Goal: Task Accomplishment & Management: Manage account settings

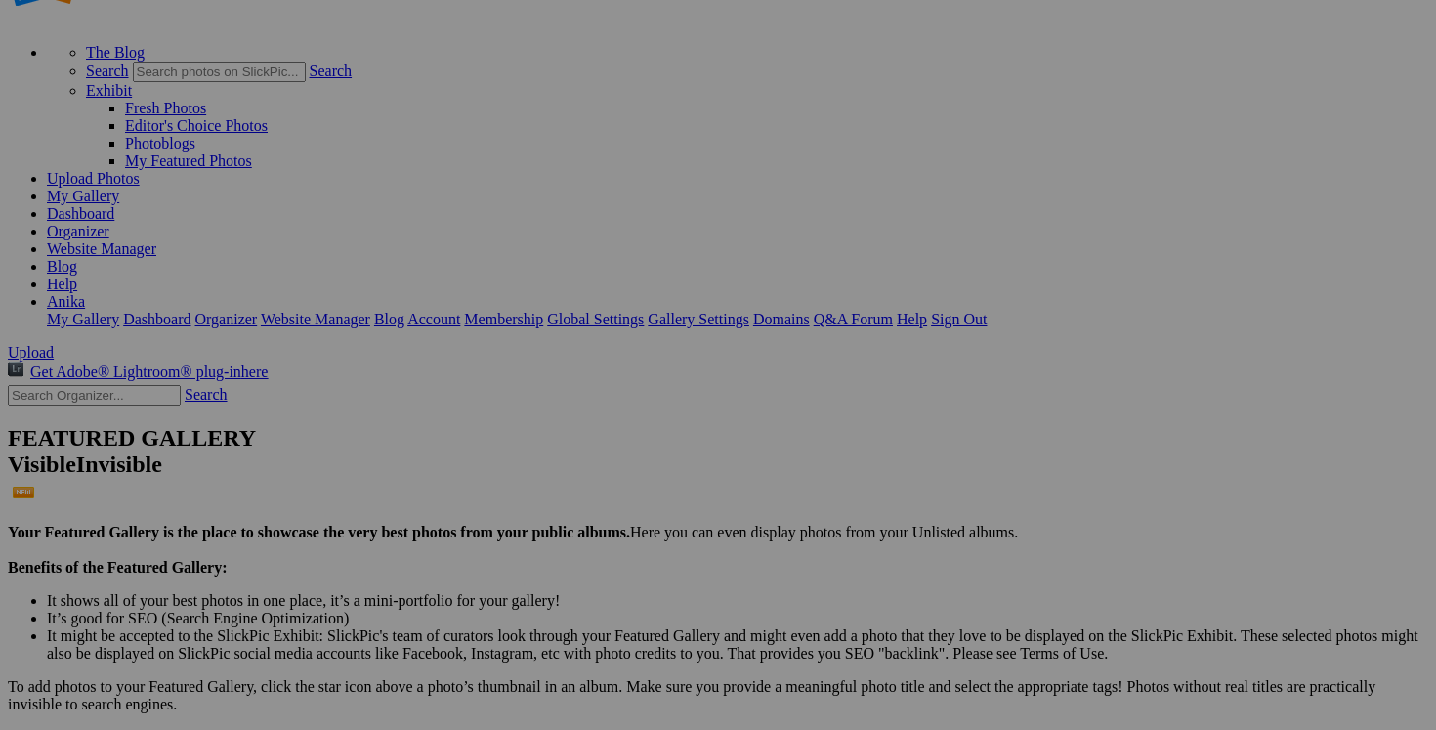
scroll to position [148, 0]
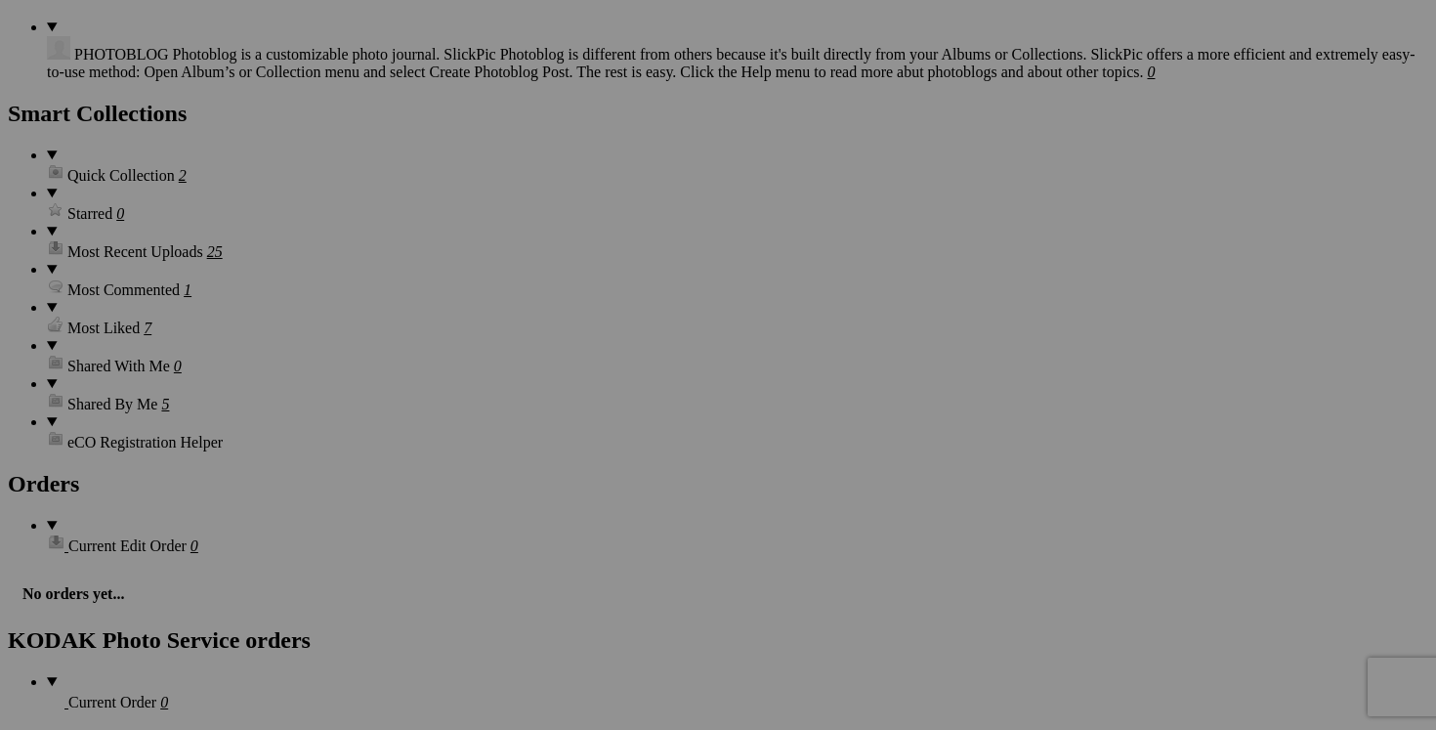
scroll to position [2631, 0]
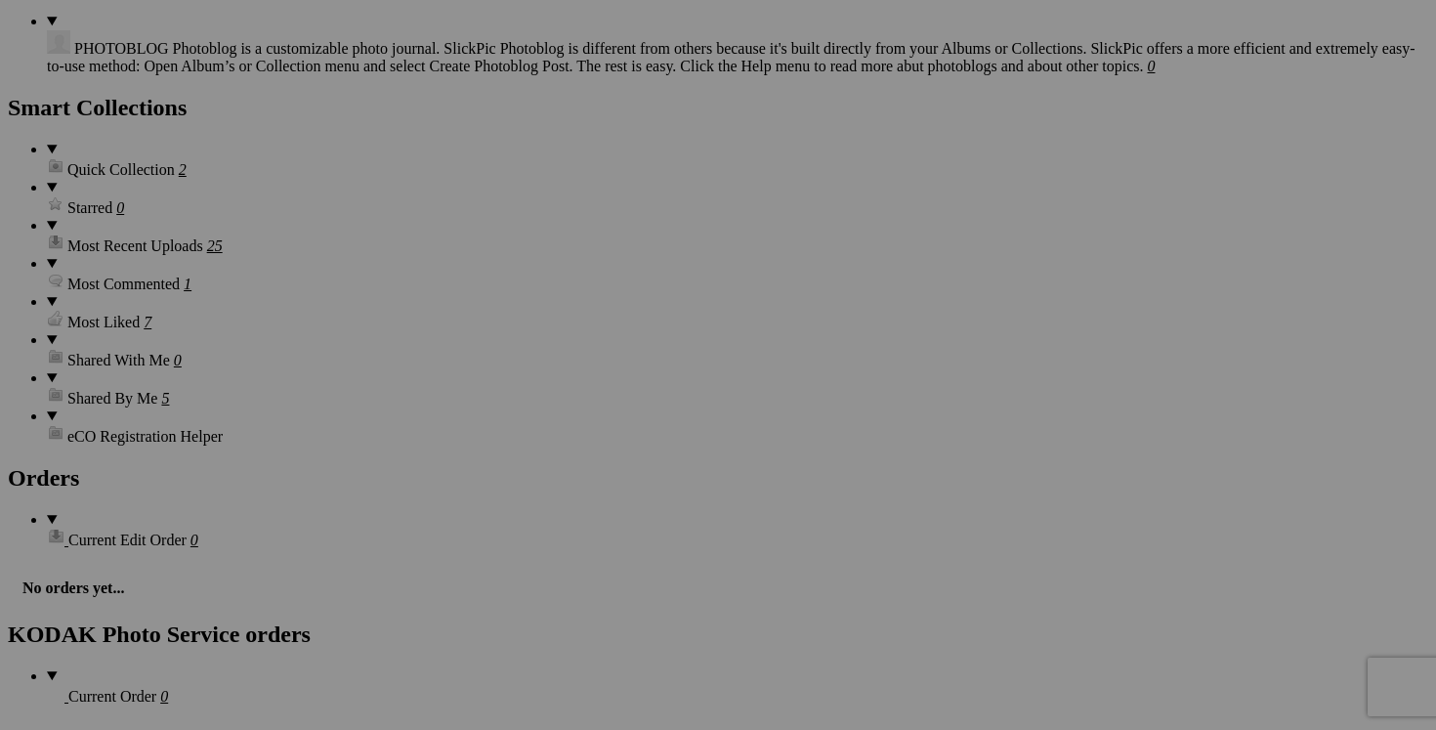
type input "manteau automne [PERSON_NAME] taille 6 150$(comme neuf, payé 1000$)"
type input "manteau automne [PERSON_NAME] taille 6"
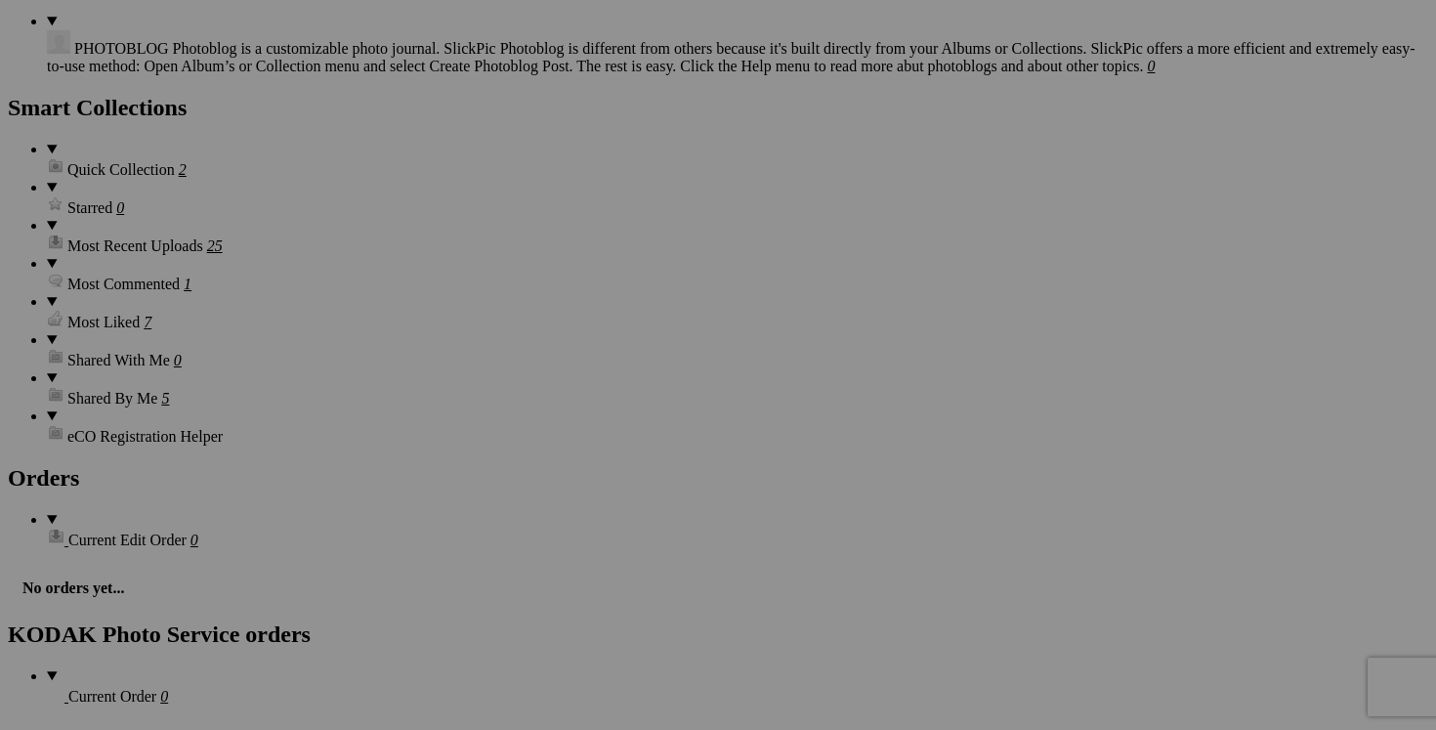
type input "manteau automne [PERSON_NAME] taille 6"
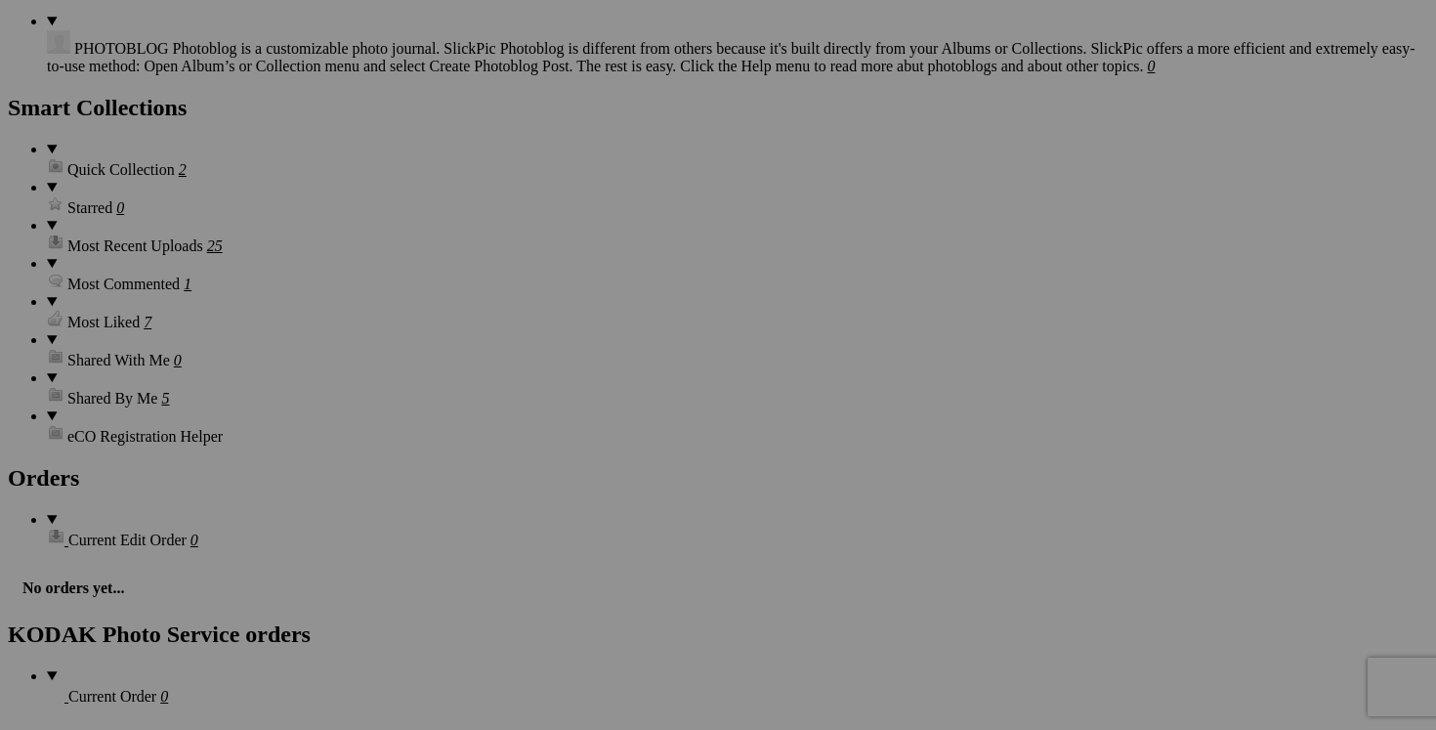
drag, startPoint x: 473, startPoint y: 509, endPoint x: 637, endPoint y: 525, distance: 164.9
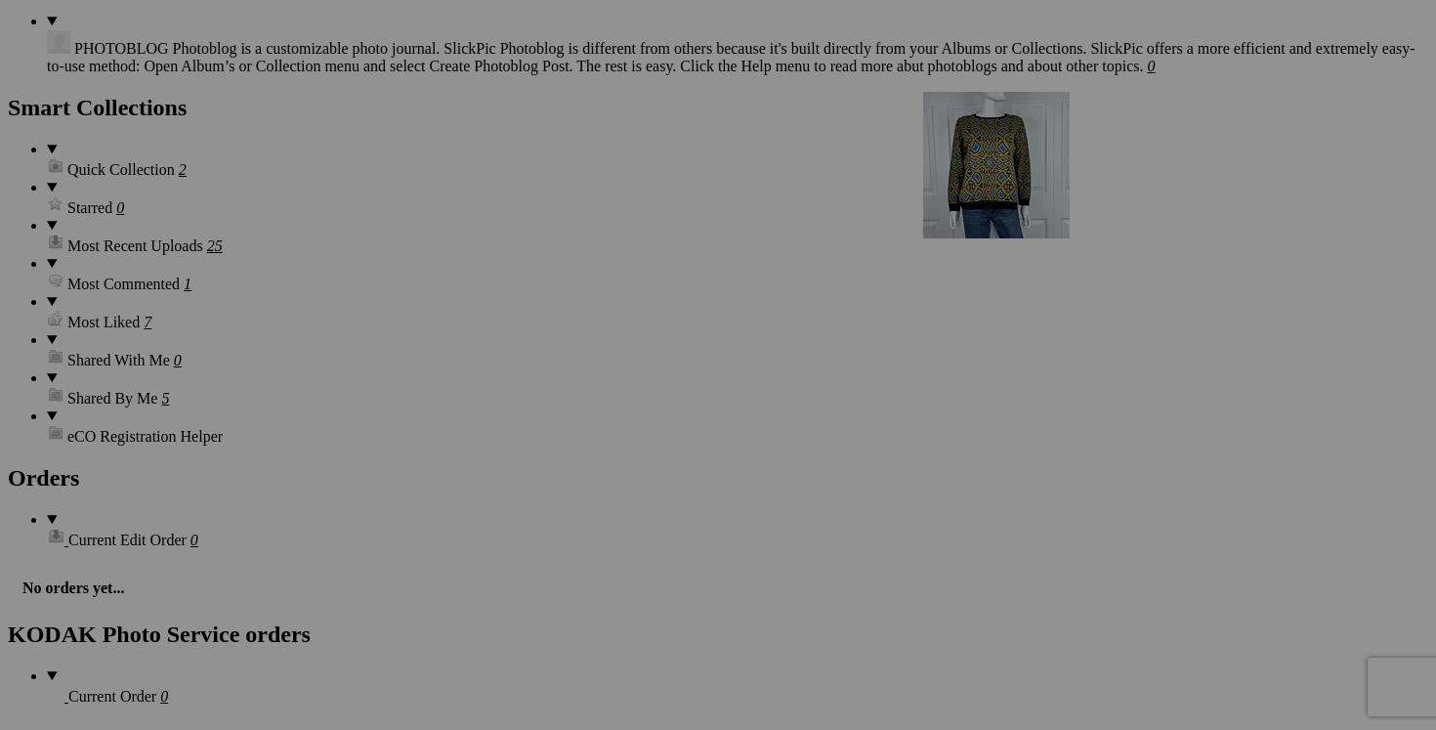
drag, startPoint x: 1165, startPoint y: 262, endPoint x: 1201, endPoint y: 261, distance: 35.2
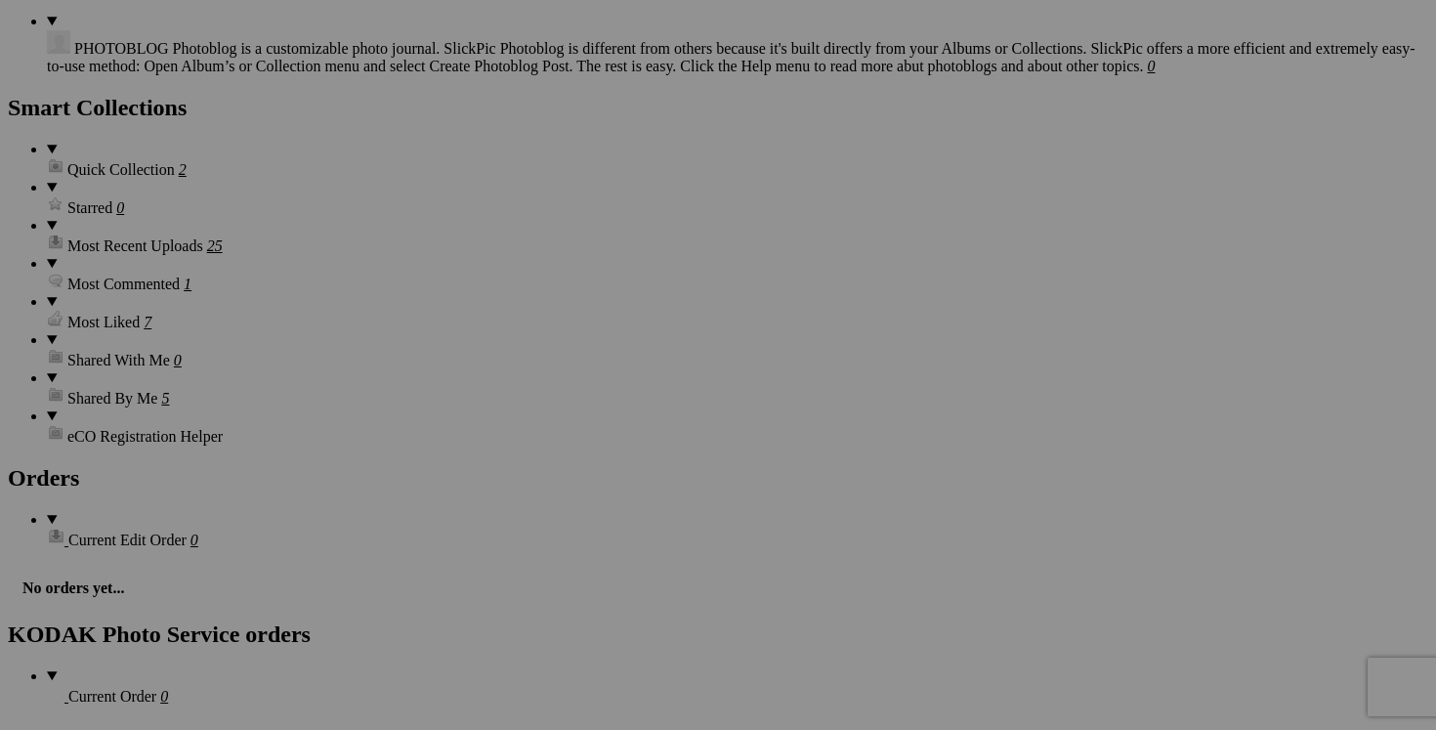
scroll to position [0, 45]
drag, startPoint x: 1166, startPoint y: 259, endPoint x: 1358, endPoint y: 249, distance: 191.7
drag, startPoint x: 1168, startPoint y: 260, endPoint x: 1327, endPoint y: 254, distance: 158.4
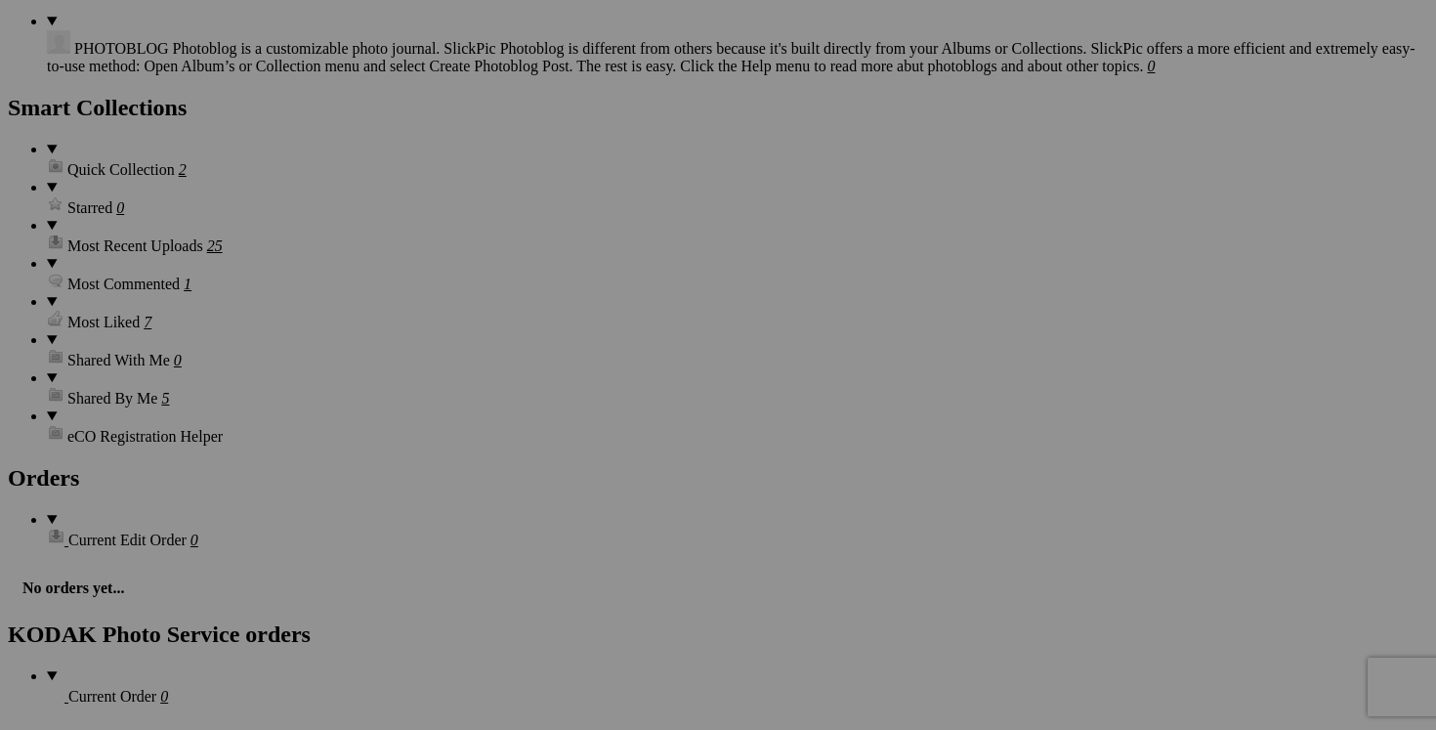
drag, startPoint x: 1313, startPoint y: 261, endPoint x: 1132, endPoint y: 257, distance: 180.8
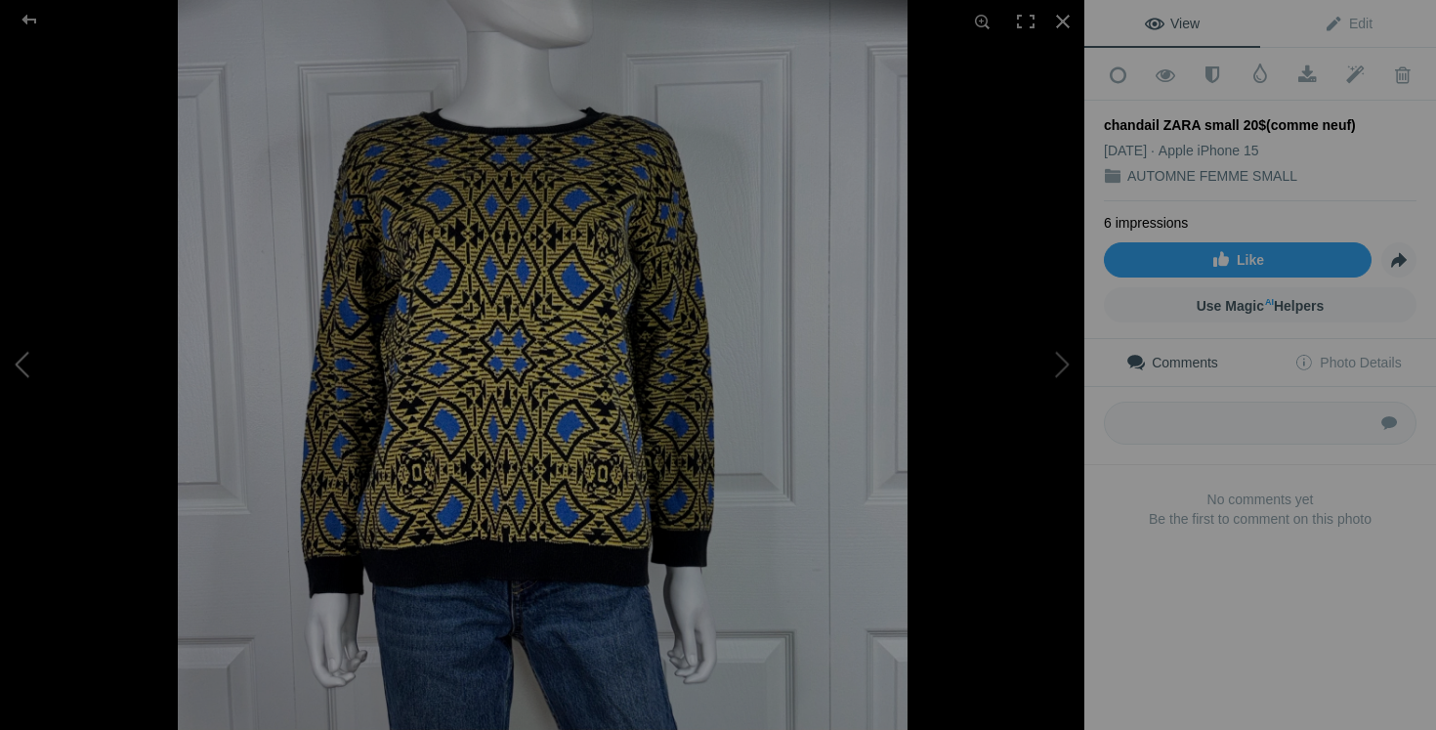
click at [26, 385] on button at bounding box center [73, 364] width 147 height 263
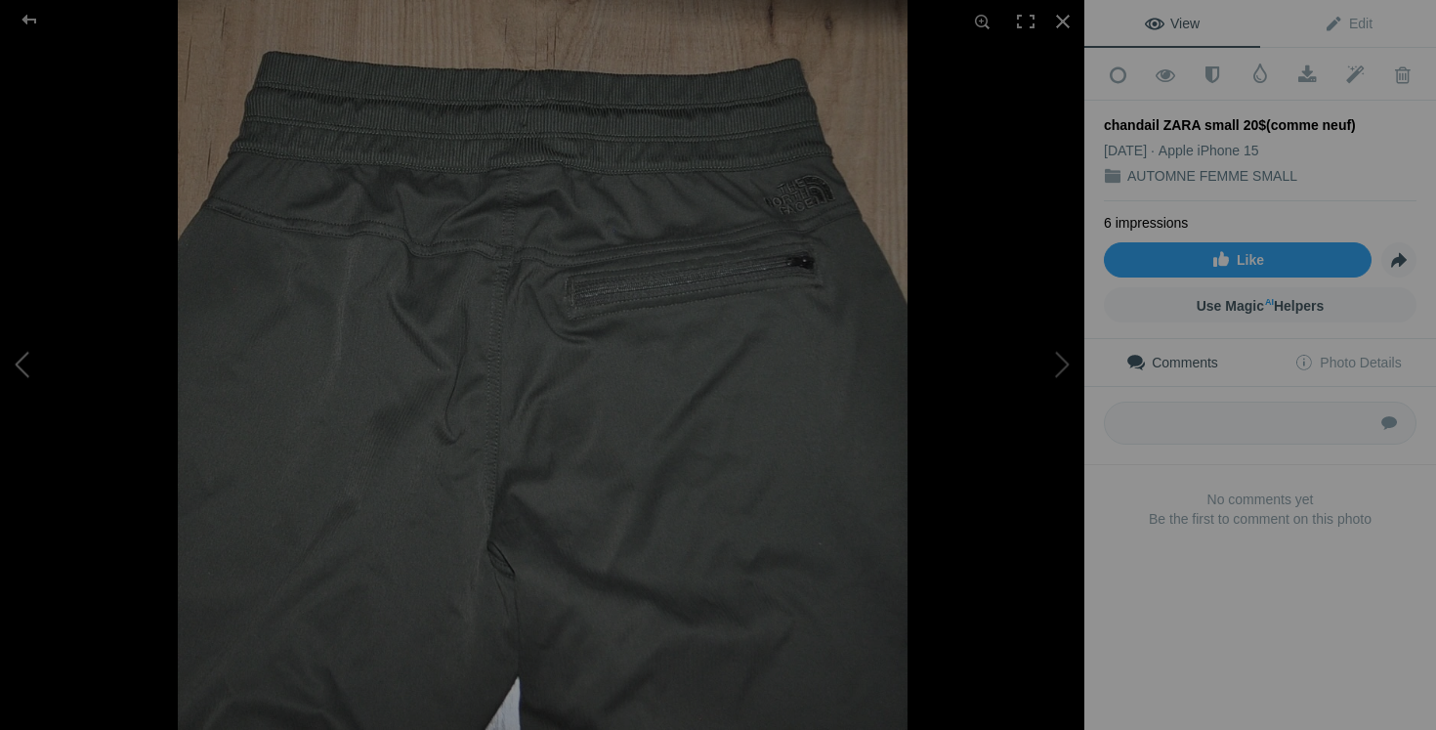
click at [26, 385] on button at bounding box center [73, 364] width 147 height 263
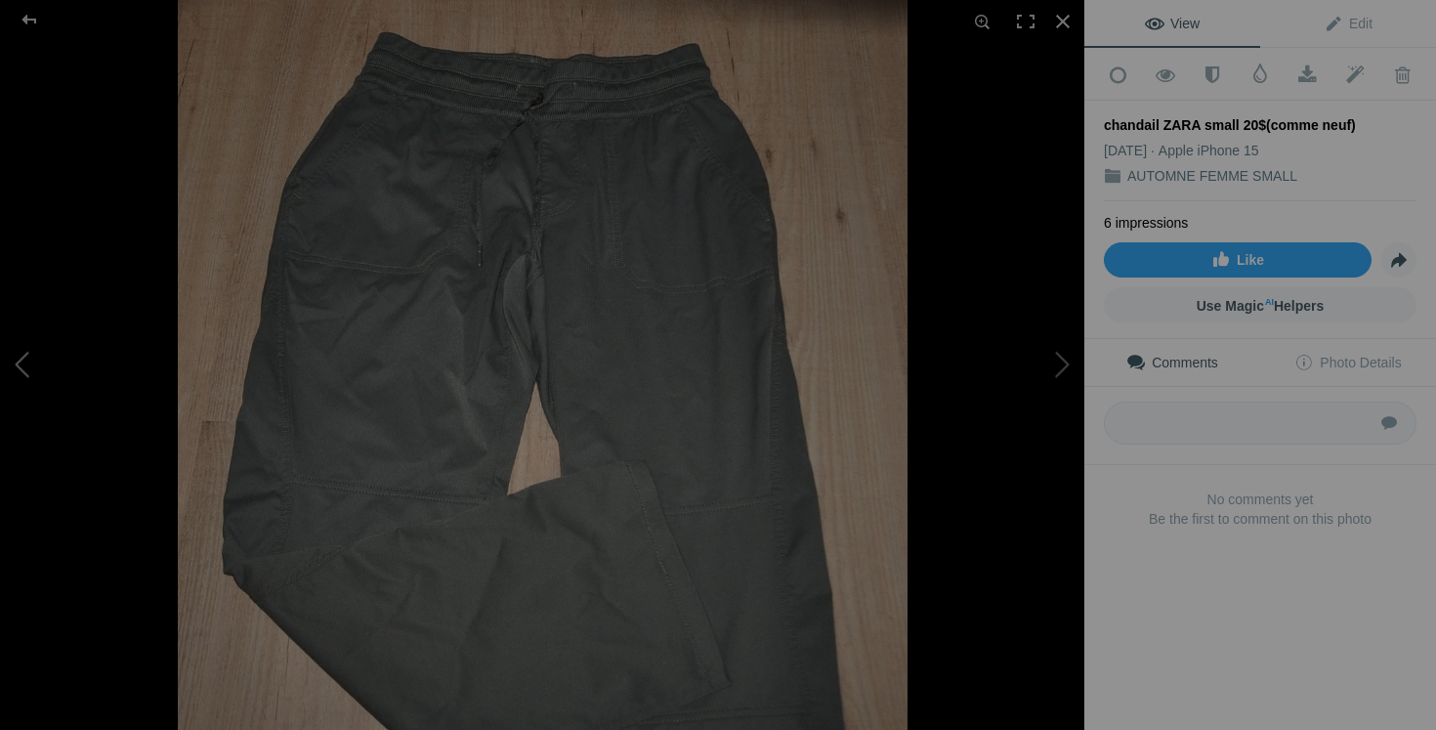
click at [28, 385] on button at bounding box center [73, 364] width 147 height 263
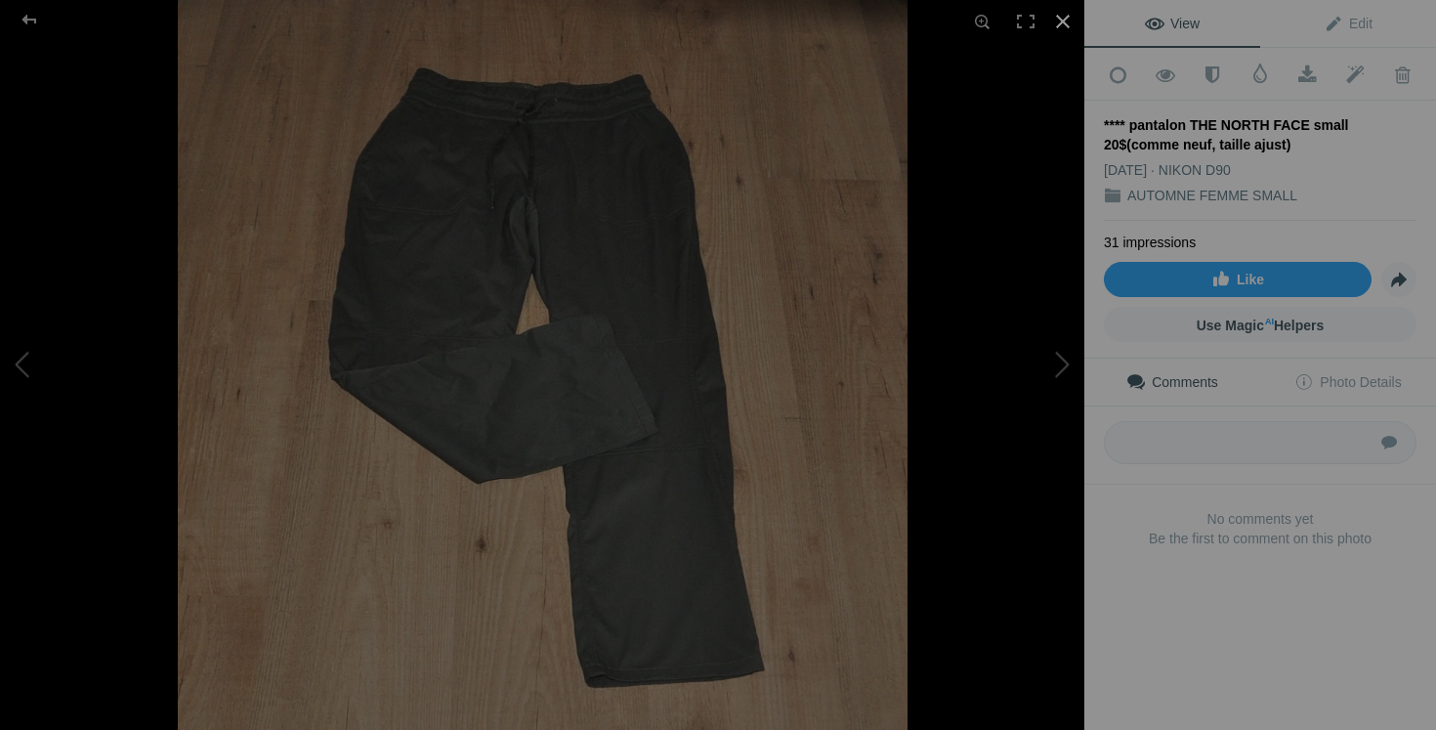
click at [1061, 20] on div at bounding box center [1062, 21] width 43 height 43
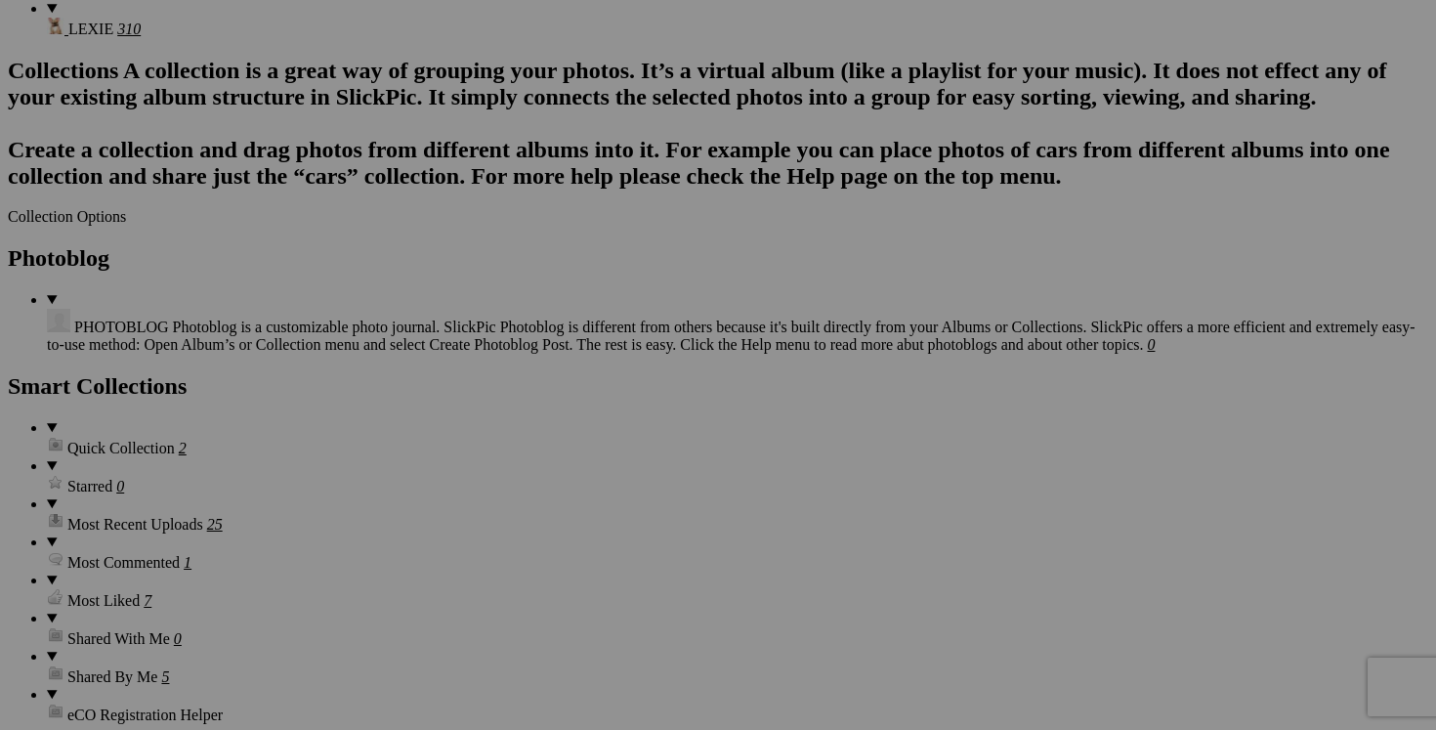
scroll to position [0, 173]
drag, startPoint x: 298, startPoint y: 528, endPoint x: 441, endPoint y: 537, distance: 143.0
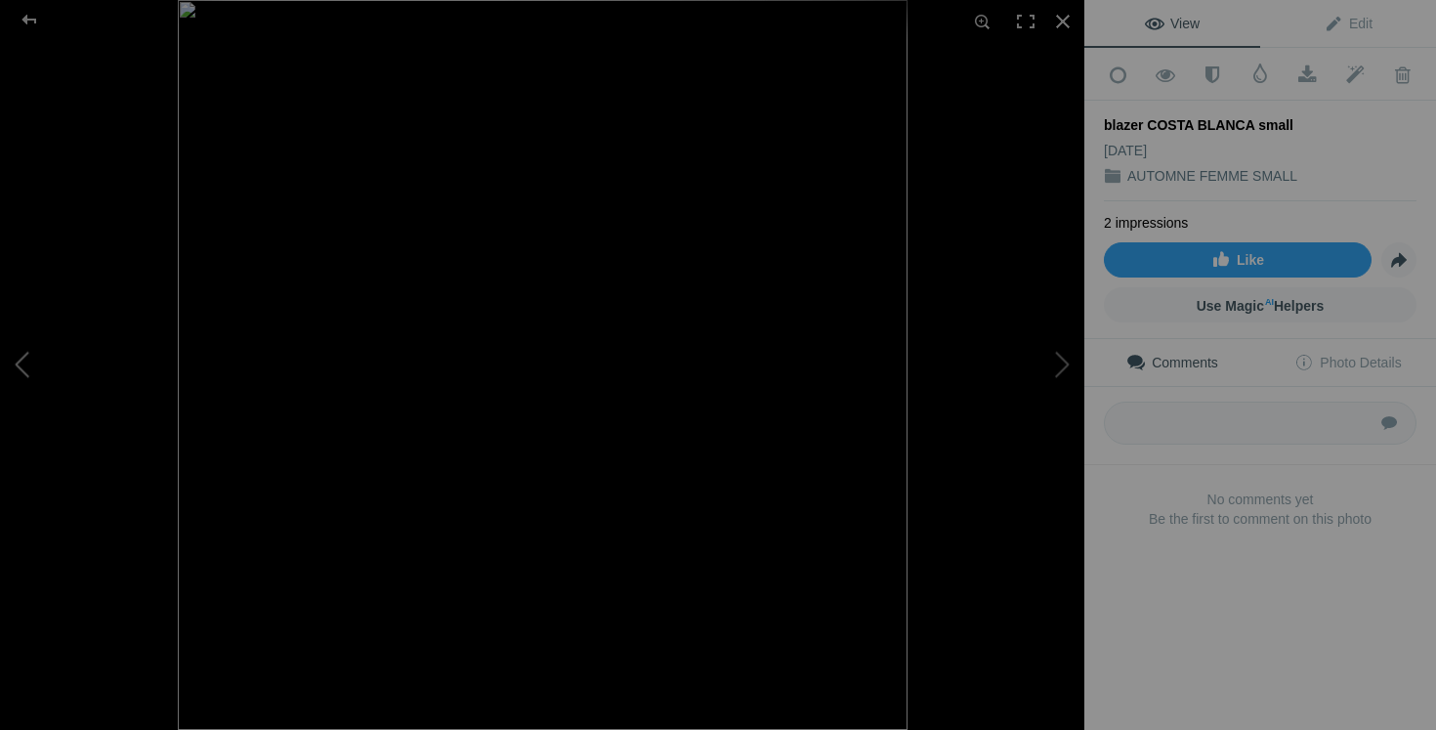
click at [64, 360] on button at bounding box center [73, 364] width 147 height 263
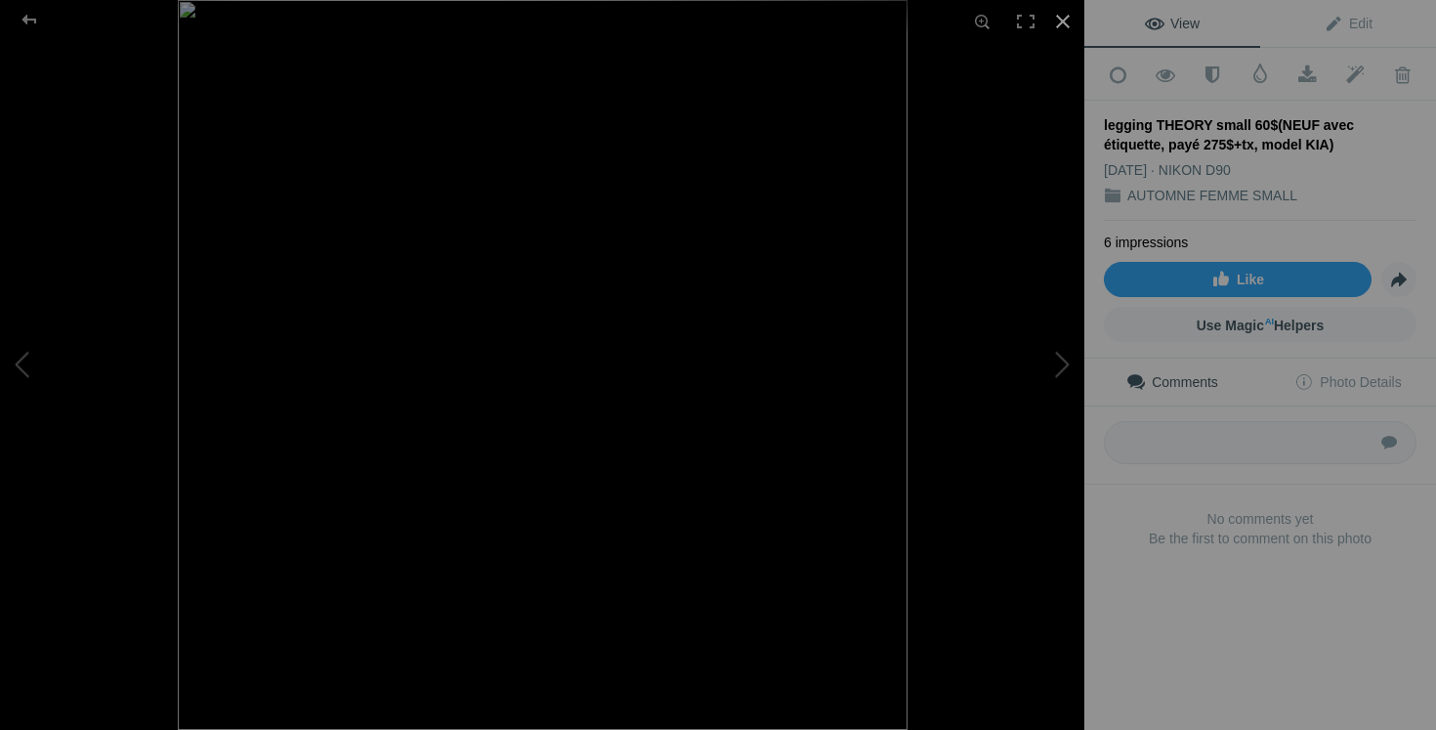
click at [1067, 23] on div at bounding box center [1062, 21] width 43 height 43
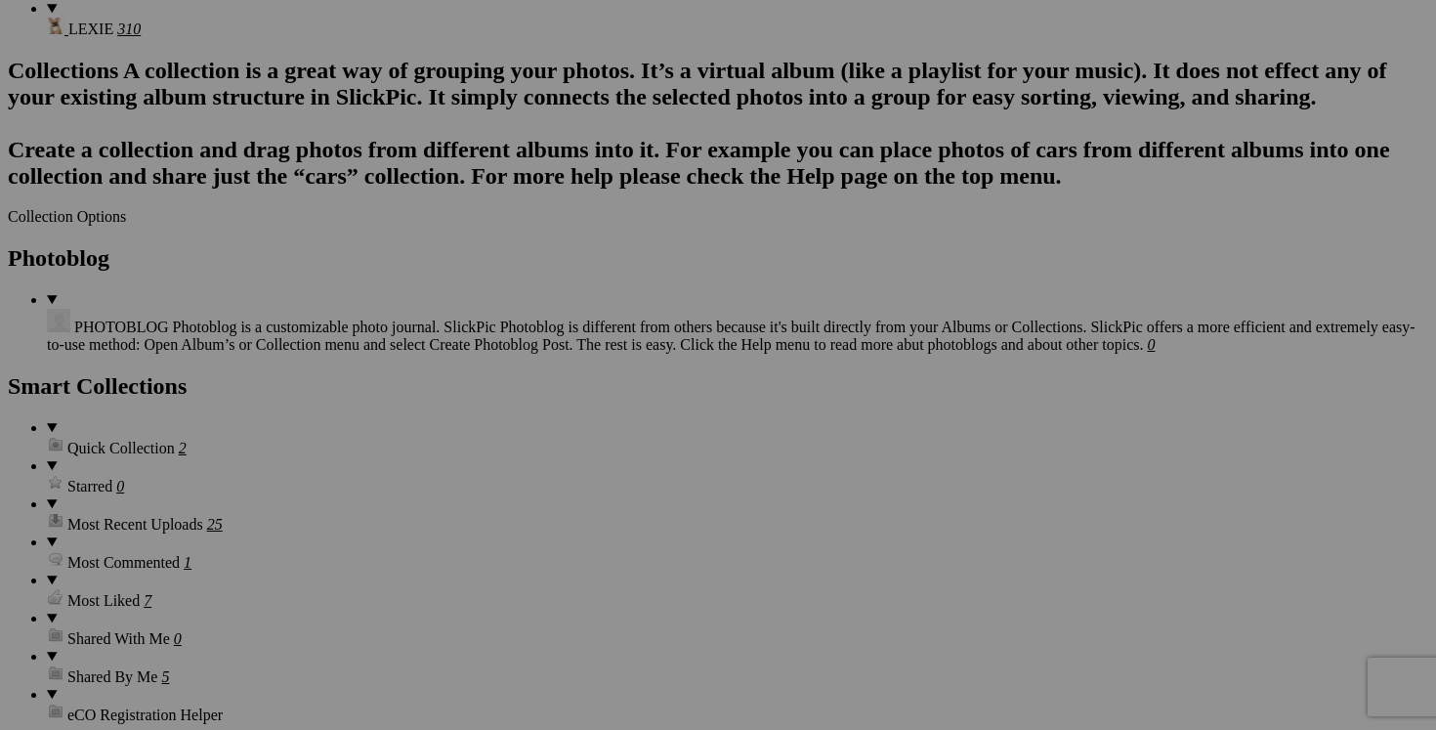
drag, startPoint x: 995, startPoint y: 292, endPoint x: 1110, endPoint y: 302, distance: 115.7
drag, startPoint x: 993, startPoint y: 292, endPoint x: 1152, endPoint y: 293, distance: 159.2
